Goal: Information Seeking & Learning: Find specific fact

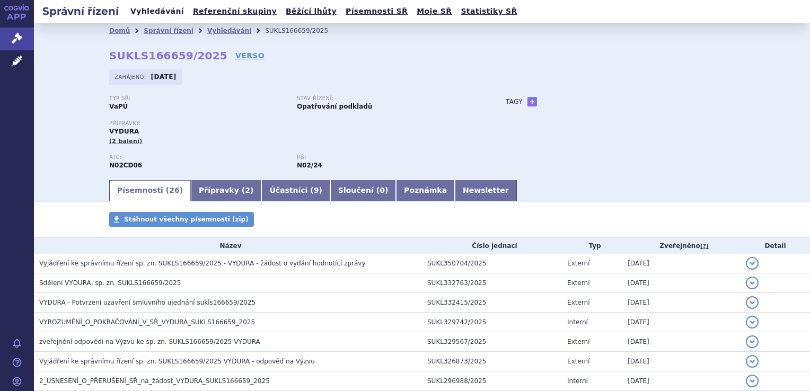
click at [158, 13] on link "Vyhledávání" at bounding box center [157, 11] width 60 height 14
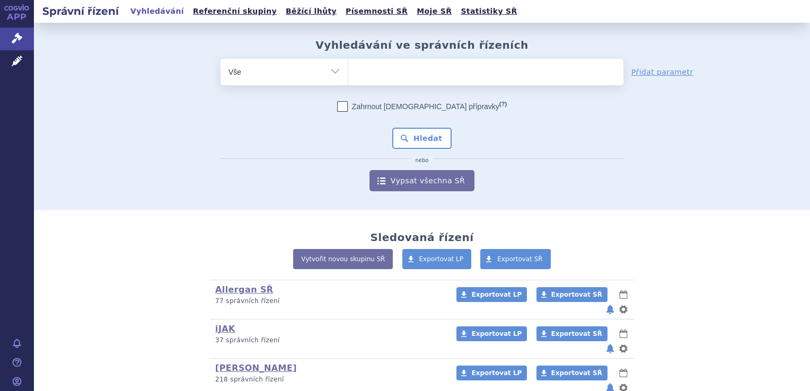
scroll to position [342, 0]
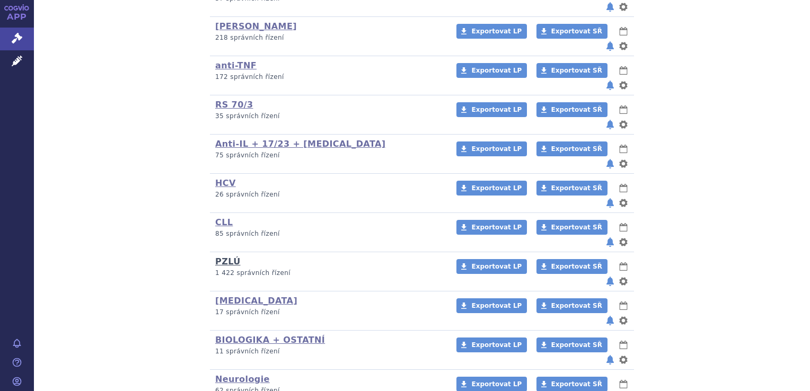
click at [224, 257] on link "PZLÚ" at bounding box center [227, 262] width 25 height 10
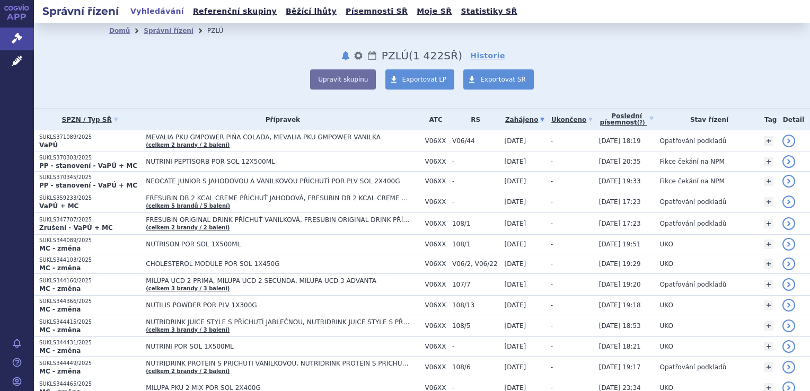
click at [144, 12] on link "Vyhledávání" at bounding box center [157, 11] width 60 height 14
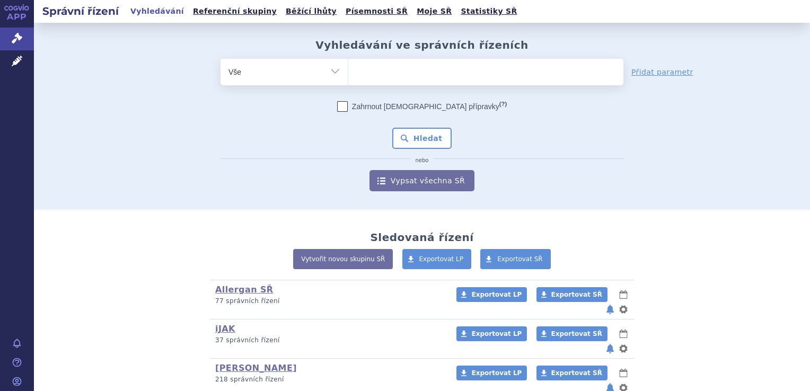
click at [372, 73] on ul at bounding box center [485, 70] width 275 height 22
click at [348, 73] on select at bounding box center [348, 71] width 1 height 27
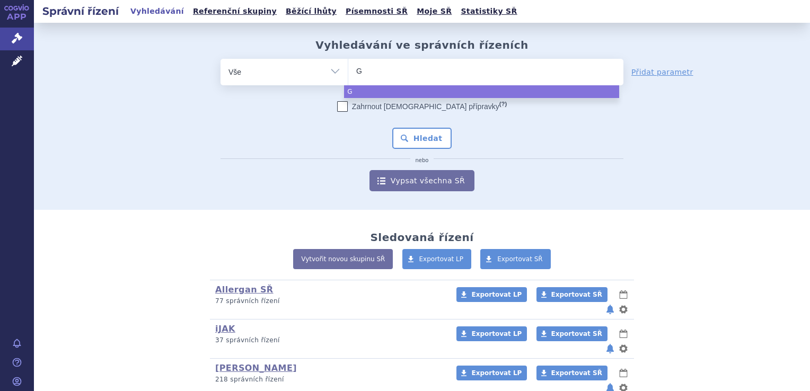
type input "Gl"
type input "Glu"
type input "Gluc"
type input "Gluce"
type input "Glucer"
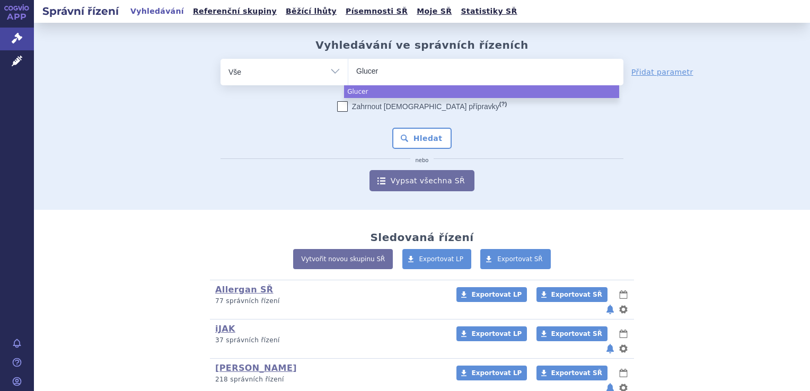
type input "Glucern"
type input "Glucerna"
select select "Glucerna"
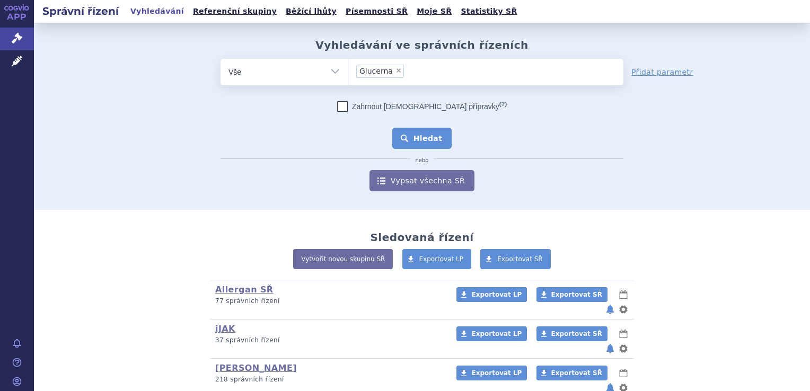
click at [412, 137] on button "Hledat" at bounding box center [422, 138] width 60 height 21
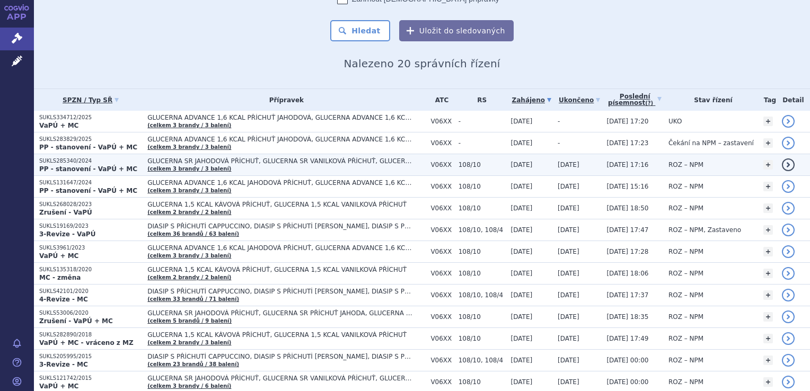
scroll to position [106, 0]
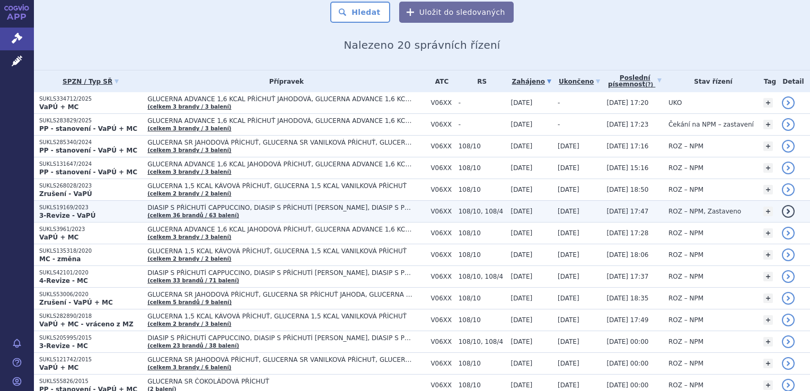
click at [57, 213] on strong "3-Revize - VaPÚ" at bounding box center [67, 215] width 56 height 7
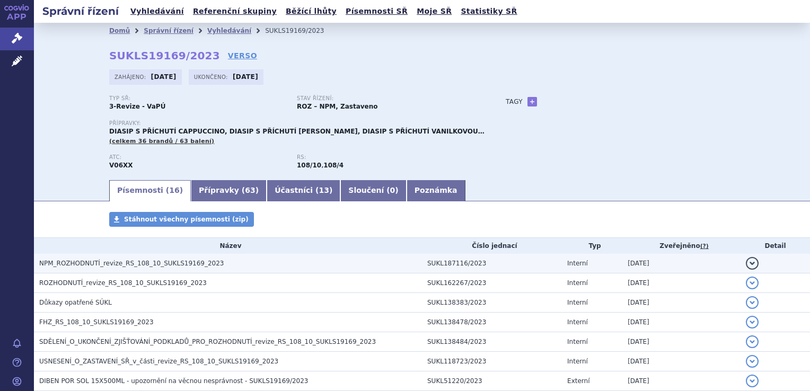
scroll to position [53, 0]
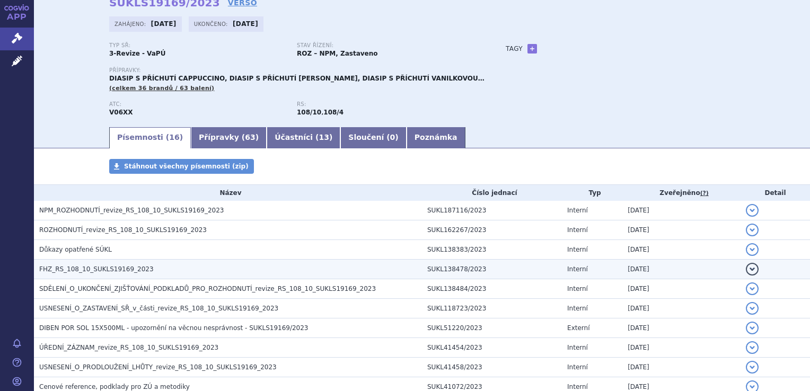
click at [130, 270] on span "FHZ_RS_108_10_SUKLS19169_2023" at bounding box center [96, 269] width 115 height 7
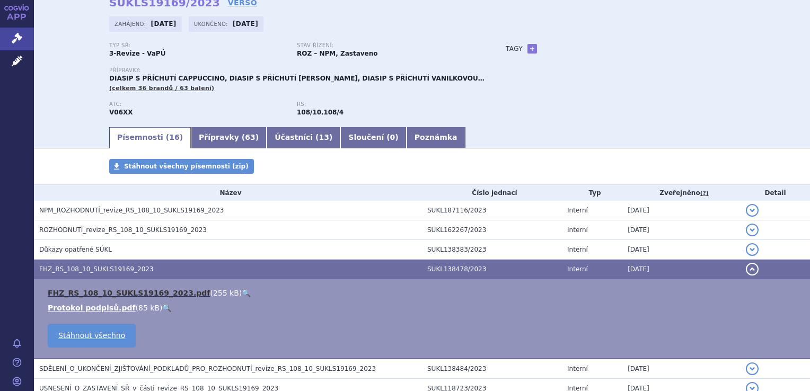
click at [155, 292] on link "FHZ_RS_108_10_SUKLS19169_2023.pdf" at bounding box center [129, 293] width 162 height 8
